Goal: Task Accomplishment & Management: Manage account settings

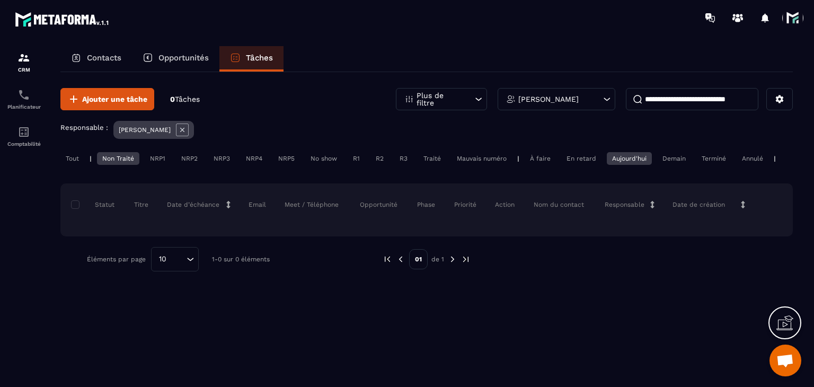
click at [803, 20] on div at bounding box center [795, 17] width 26 height 19
click at [798, 20] on span at bounding box center [792, 17] width 21 height 21
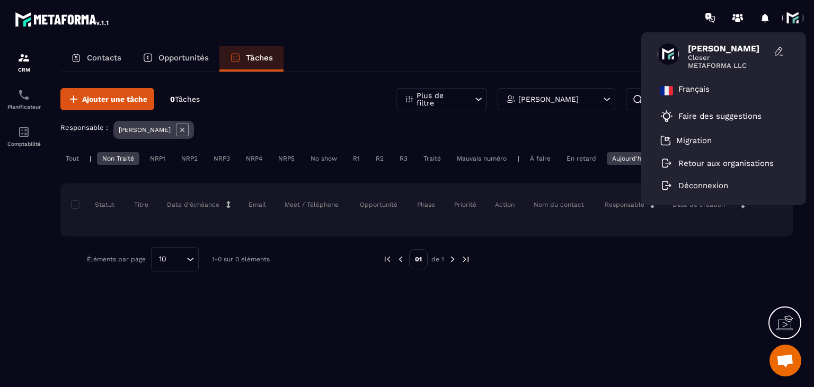
click at [576, 24] on div "[PERSON_NAME] Closer METAFORMA LLC Français Faire des suggestions Migration Ret…" at bounding box center [469, 17] width 689 height 35
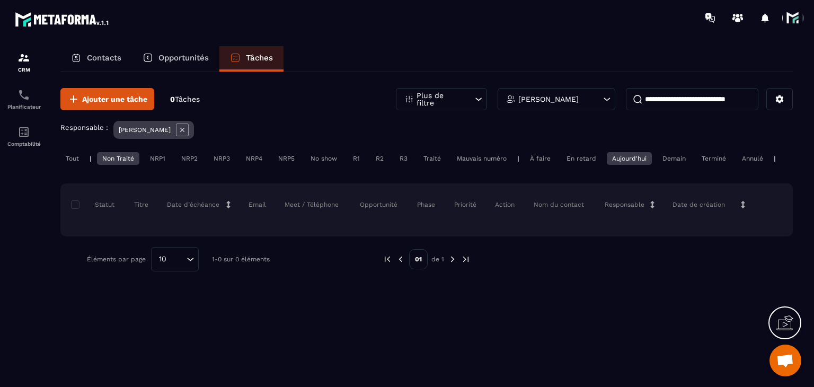
click at [632, 160] on div "Aujourd'hui" at bounding box center [629, 158] width 45 height 13
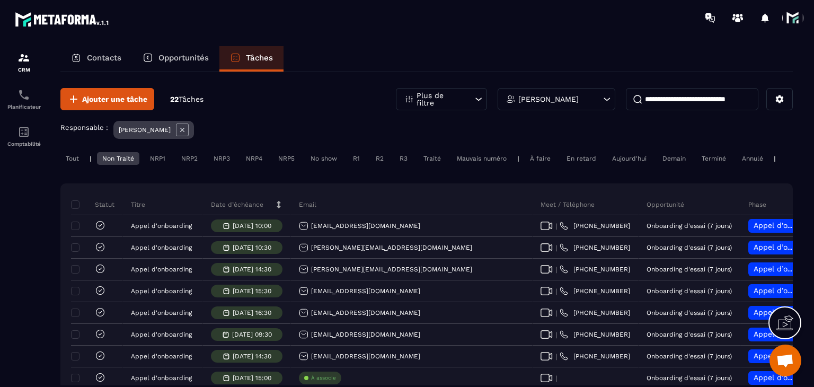
click at [122, 157] on div "Non Traité" at bounding box center [118, 158] width 42 height 13
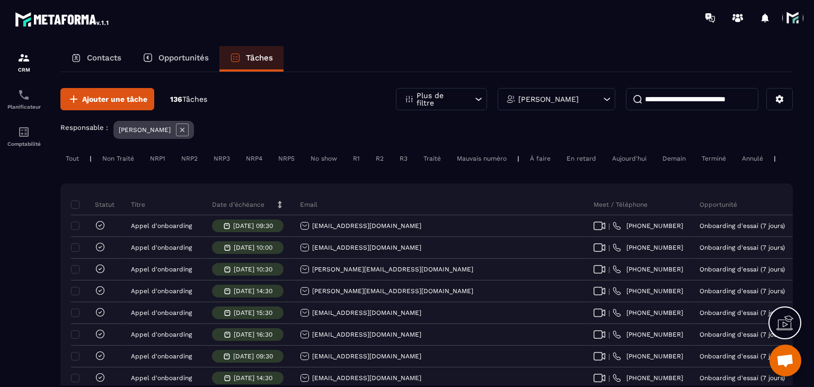
click at [236, 208] on p "Date d’échéance" at bounding box center [238, 204] width 52 height 8
drag, startPoint x: 166, startPoint y: 98, endPoint x: 231, endPoint y: 104, distance: 65.0
click at [231, 104] on div "Ajouter une tâche 136 Tâches Plus de filtre François CHAMBON" at bounding box center [426, 99] width 732 height 22
click at [788, 22] on span at bounding box center [792, 17] width 21 height 21
